Goal: Entertainment & Leisure: Consume media (video, audio)

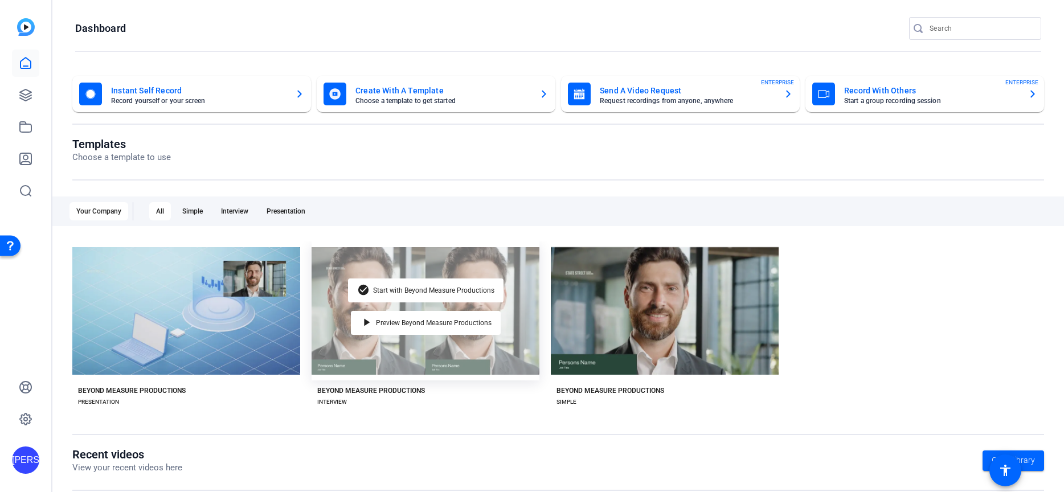
click at [354, 349] on div "check_circle Start with Beyond Measure Productions play_arrow Preview Beyond Me…" at bounding box center [426, 311] width 228 height 139
click at [398, 345] on div "check_circle Start with Beyond Measure Productions play_arrow Preview Beyond Me…" at bounding box center [426, 311] width 228 height 139
click at [412, 273] on div "check_circle Start with Beyond Measure Productions play_arrow Preview Beyond Me…" at bounding box center [426, 311] width 228 height 139
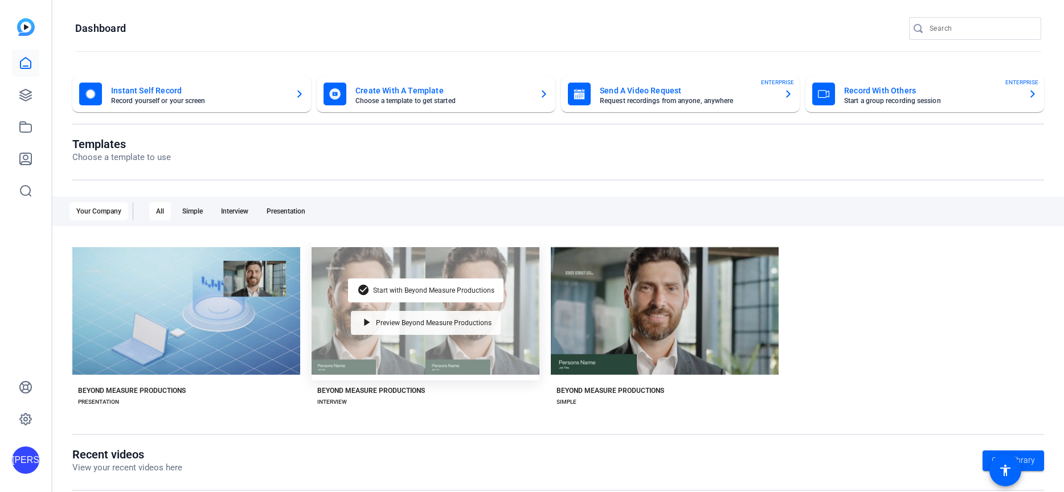
click at [404, 323] on span "Preview Beyond Measure Productions" at bounding box center [434, 323] width 116 height 7
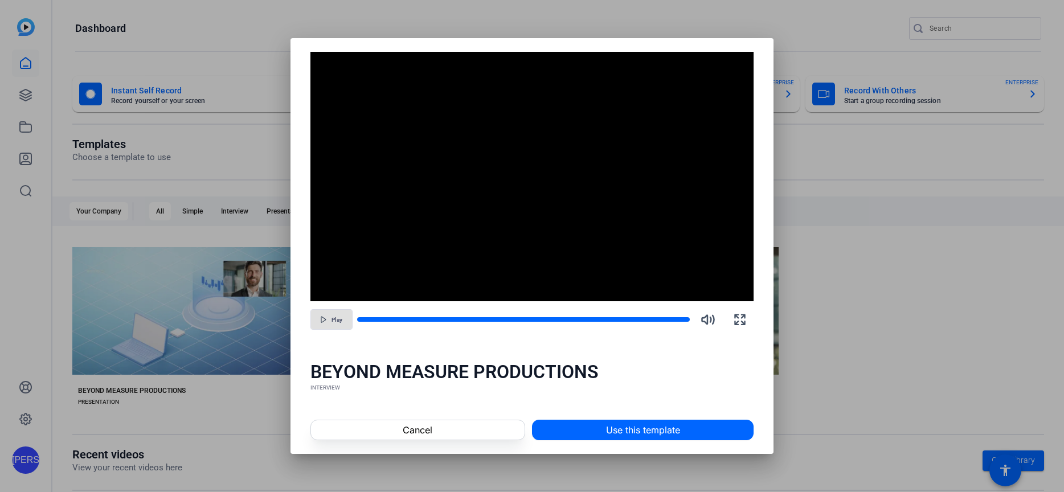
click at [336, 319] on span "Play" at bounding box center [337, 320] width 11 height 7
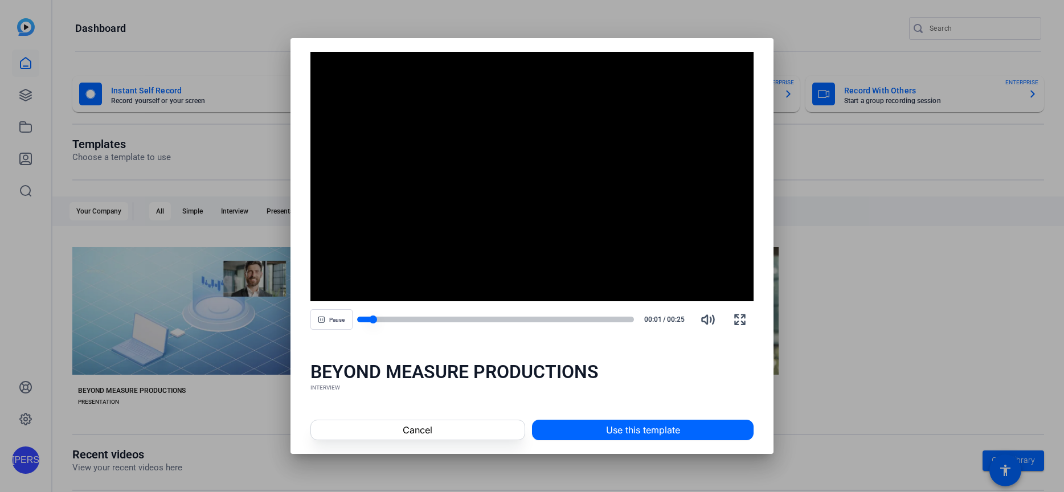
drag, startPoint x: 389, startPoint y: 318, endPoint x: 399, endPoint y: 318, distance: 9.7
click at [399, 318] on div at bounding box center [495, 320] width 277 height 6
click at [410, 318] on div at bounding box center [495, 320] width 277 height 6
click at [423, 317] on div at bounding box center [393, 320] width 73 height 6
click at [444, 317] on div at bounding box center [495, 320] width 277 height 6
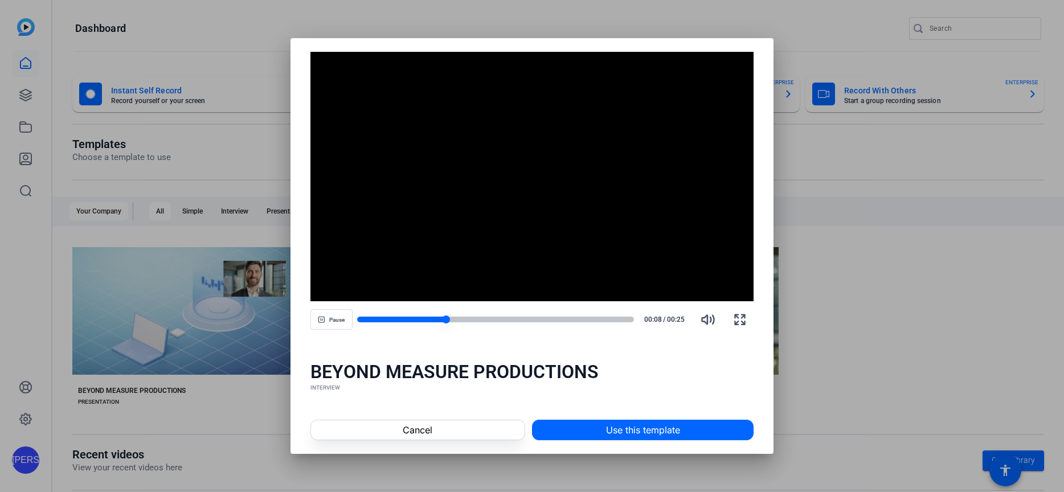
click at [427, 317] on div at bounding box center [401, 320] width 89 height 6
click at [437, 317] on div at bounding box center [412, 320] width 111 height 6
click at [479, 316] on div at bounding box center [495, 320] width 277 height 8
click at [453, 319] on div at bounding box center [421, 320] width 128 height 6
click at [489, 318] on div at bounding box center [495, 320] width 277 height 6
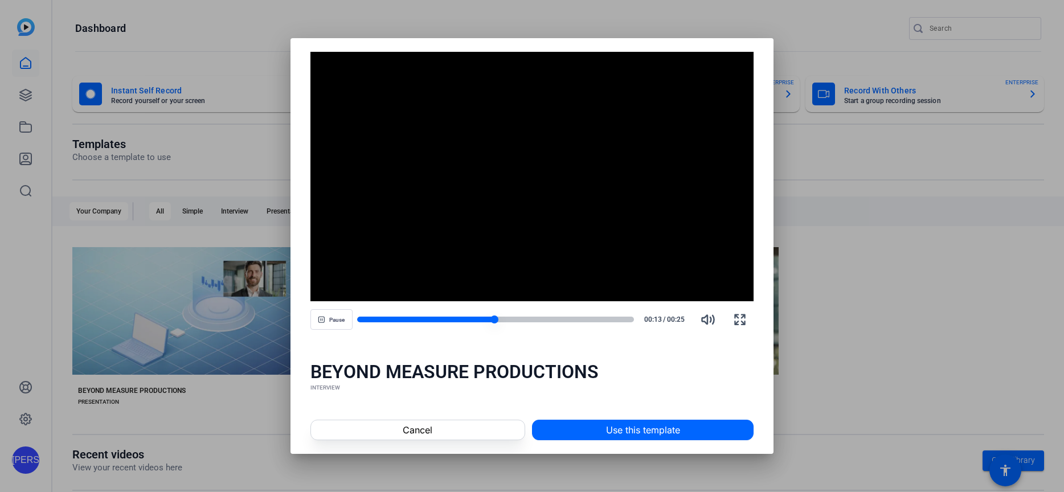
click at [522, 317] on div at bounding box center [495, 320] width 277 height 6
click at [571, 320] on div at bounding box center [495, 320] width 277 height 6
click at [548, 313] on div "Pause 00:21 / 00:25" at bounding box center [532, 319] width 444 height 27
click at [555, 318] on div at bounding box center [472, 320] width 231 height 6
click at [594, 320] on div at bounding box center [495, 320] width 277 height 6
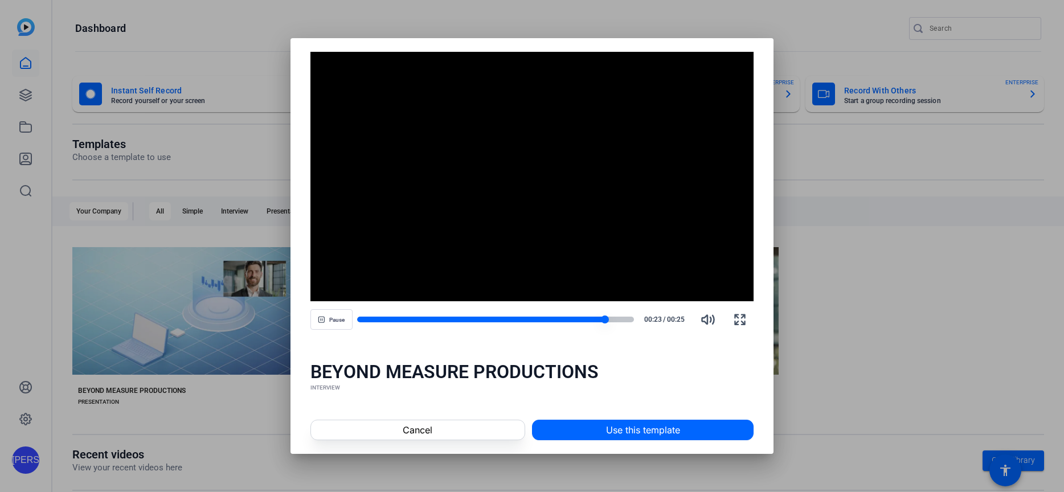
click at [500, 320] on div at bounding box center [481, 320] width 248 height 6
click at [433, 317] on div at bounding box center [456, 320] width 198 height 6
click at [442, 318] on div at bounding box center [424, 320] width 134 height 6
click at [515, 320] on div at bounding box center [495, 320] width 277 height 6
click at [611, 318] on div at bounding box center [495, 320] width 277 height 6
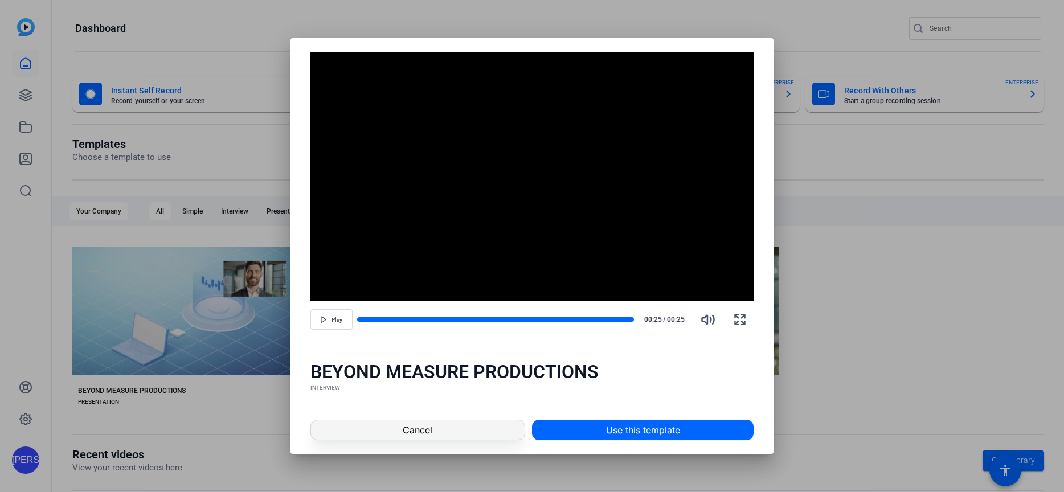
click at [461, 434] on span at bounding box center [418, 429] width 214 height 27
